Goal: Navigation & Orientation: Find specific page/section

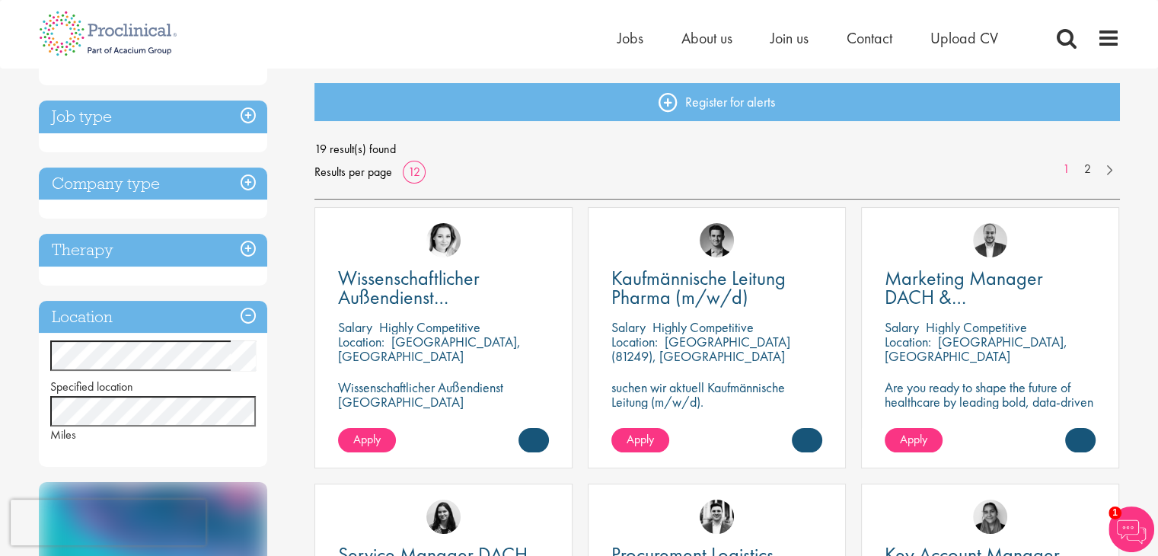
scroll to position [75, 0]
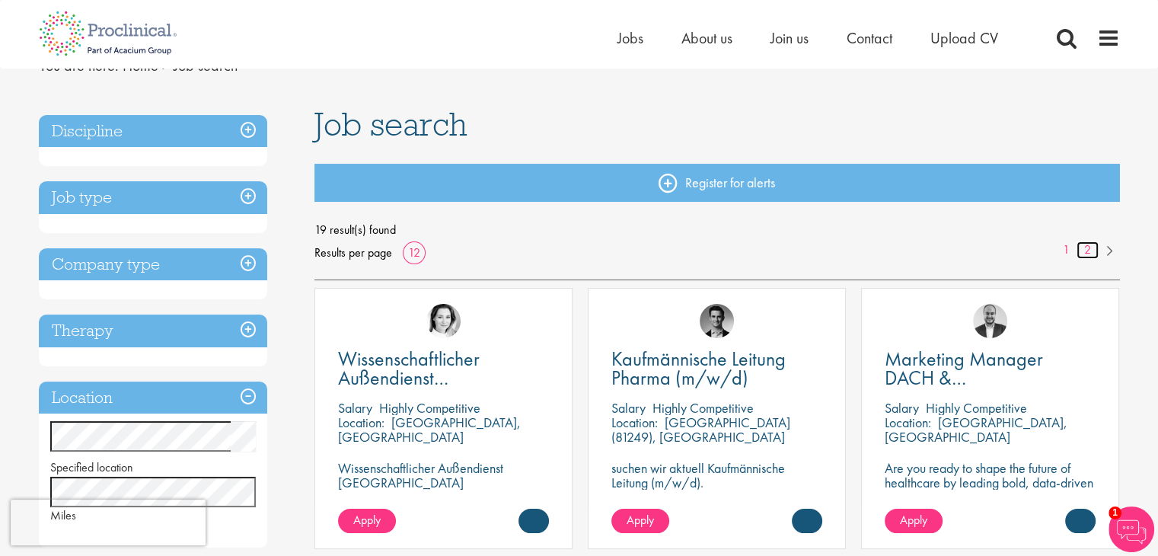
click at [1090, 251] on link "2" at bounding box center [1088, 250] width 22 height 18
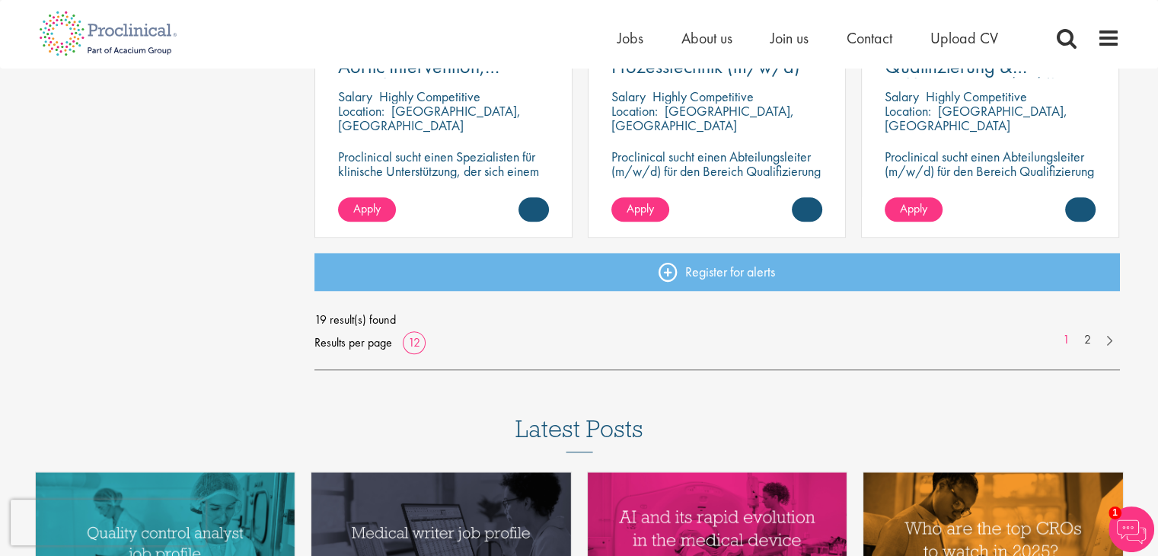
scroll to position [1217, 0]
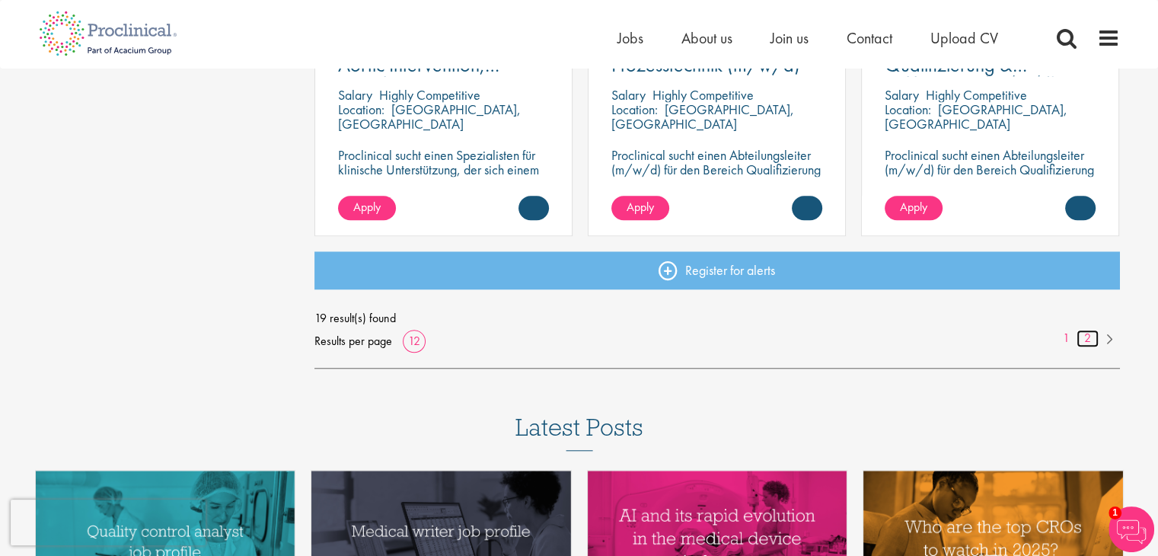
click at [1085, 345] on link "2" at bounding box center [1088, 339] width 22 height 18
click at [1085, 337] on link "2" at bounding box center [1088, 339] width 22 height 18
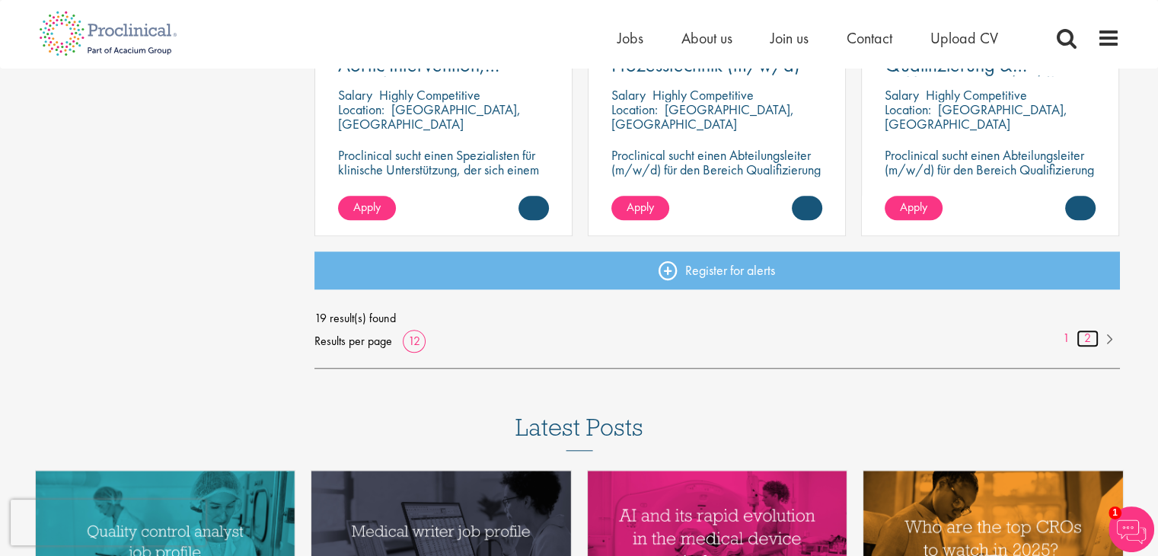
click at [1085, 337] on link "2" at bounding box center [1088, 339] width 22 height 18
